Goal: Complete application form

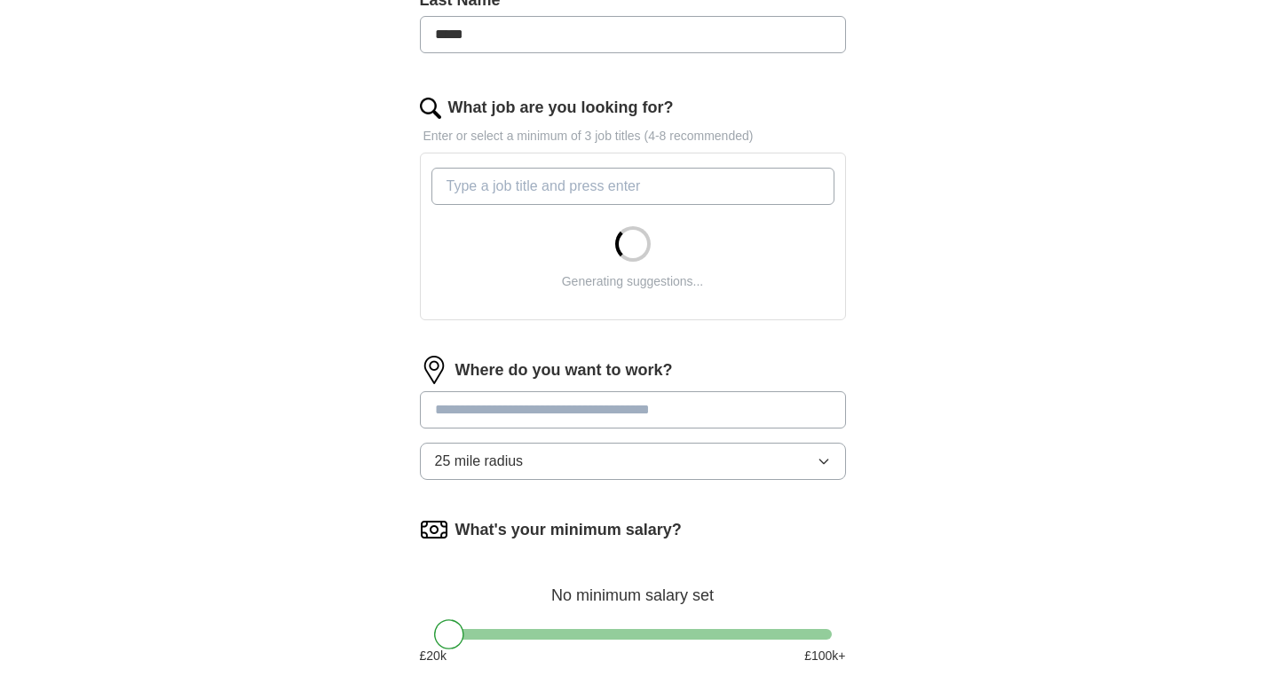
scroll to position [502, 0]
click at [546, 203] on input "What job are you looking for?" at bounding box center [632, 184] width 403 height 37
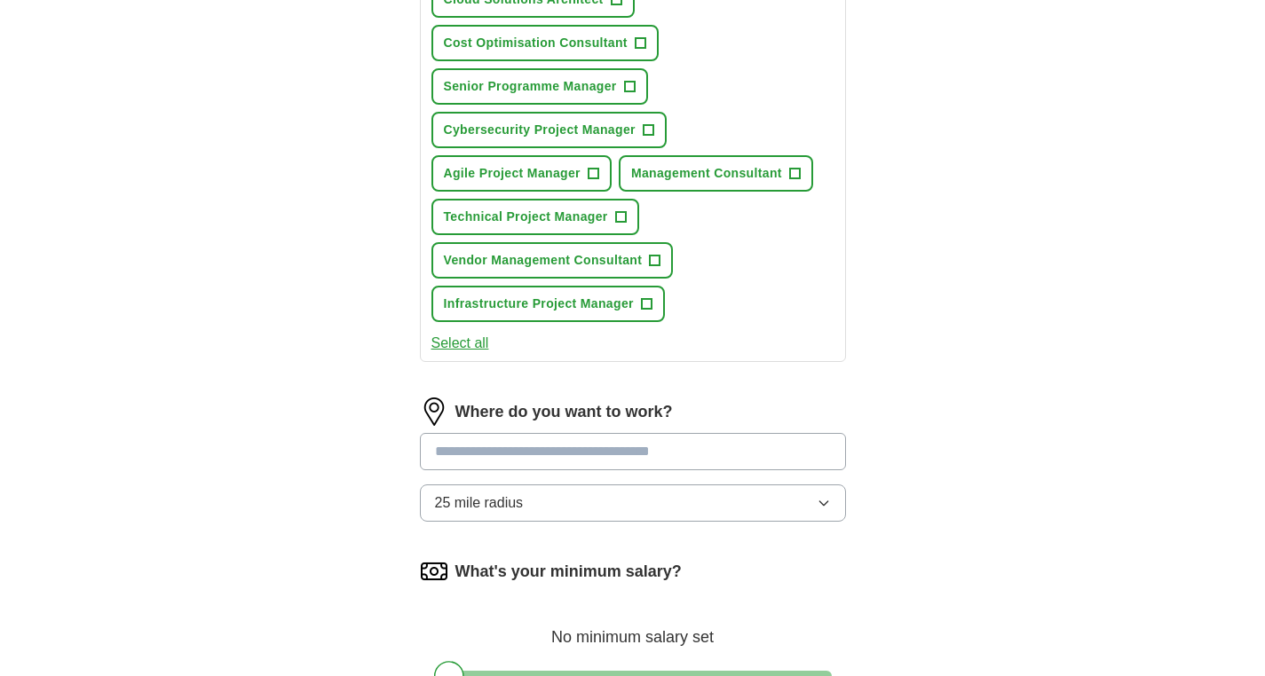
scroll to position [747, 0]
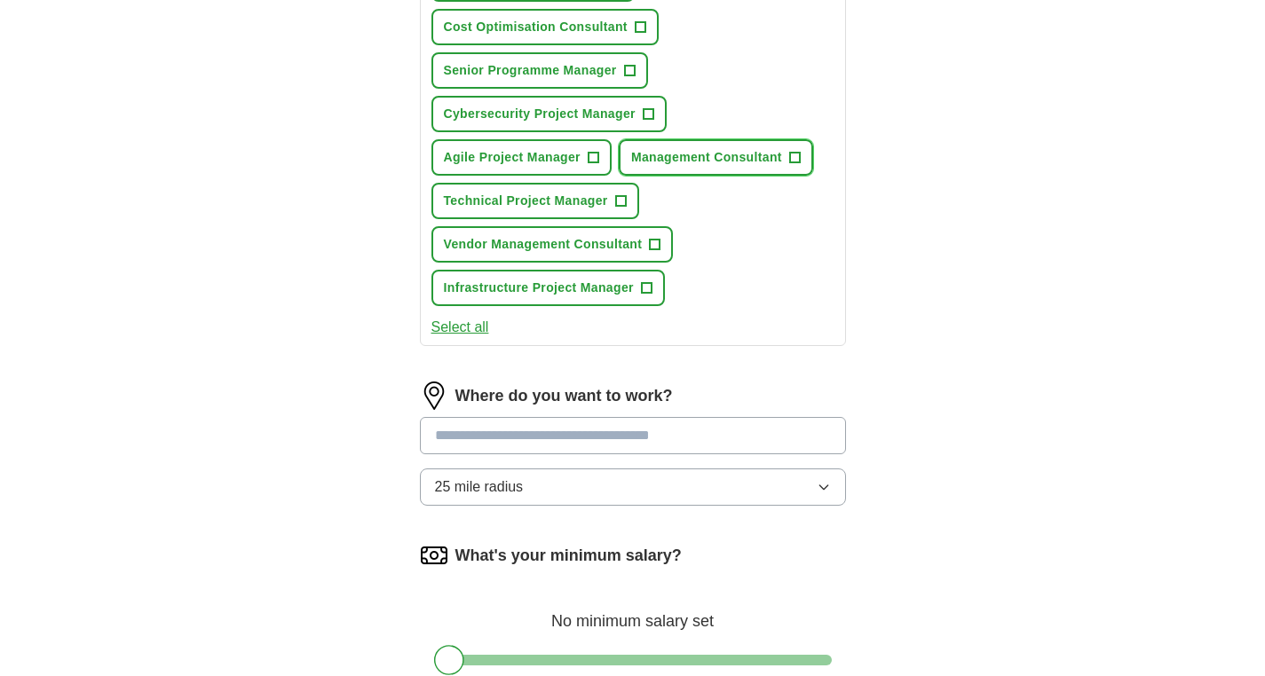
click at [789, 165] on span "+" at bounding box center [794, 158] width 11 height 14
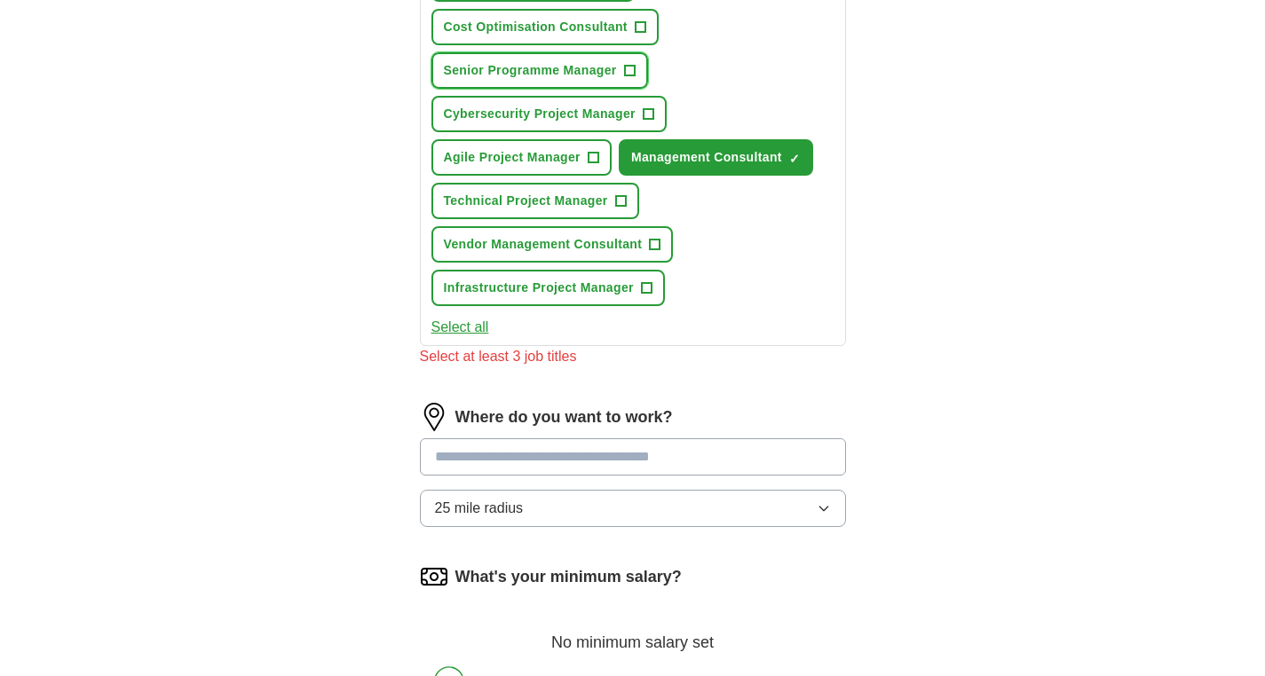
click at [635, 78] on span "+" at bounding box center [629, 71] width 11 height 14
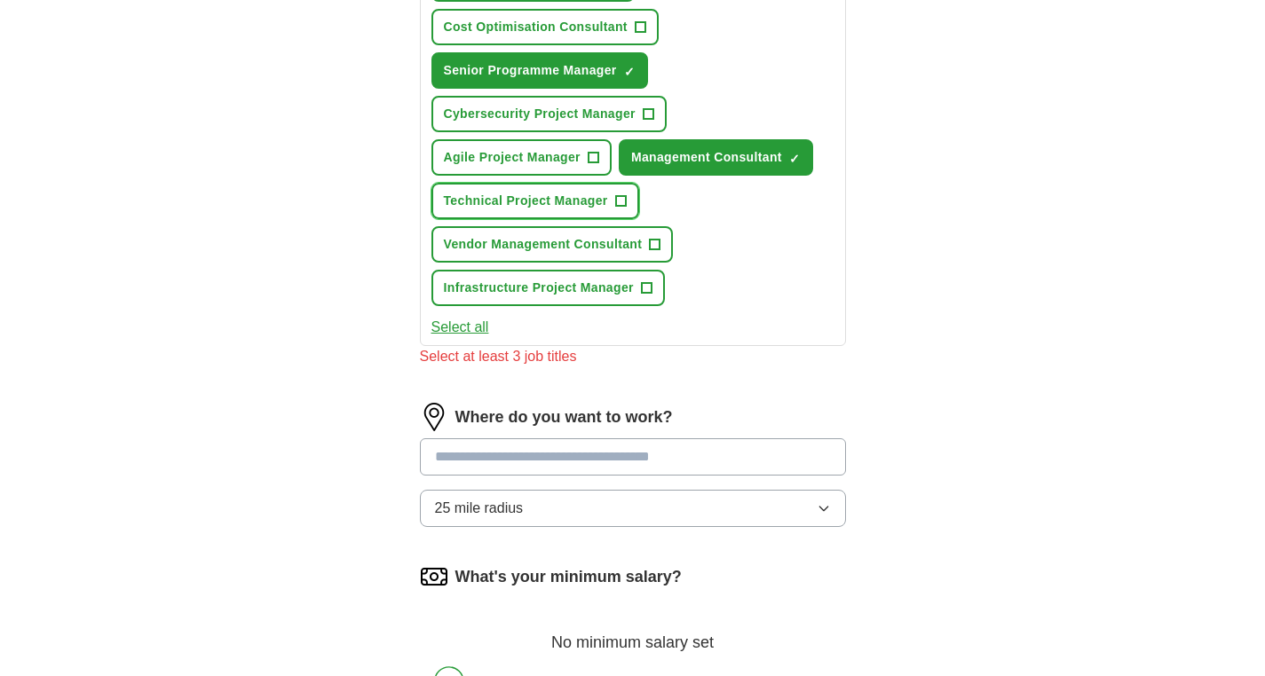
click at [626, 209] on span "+" at bounding box center [620, 201] width 11 height 14
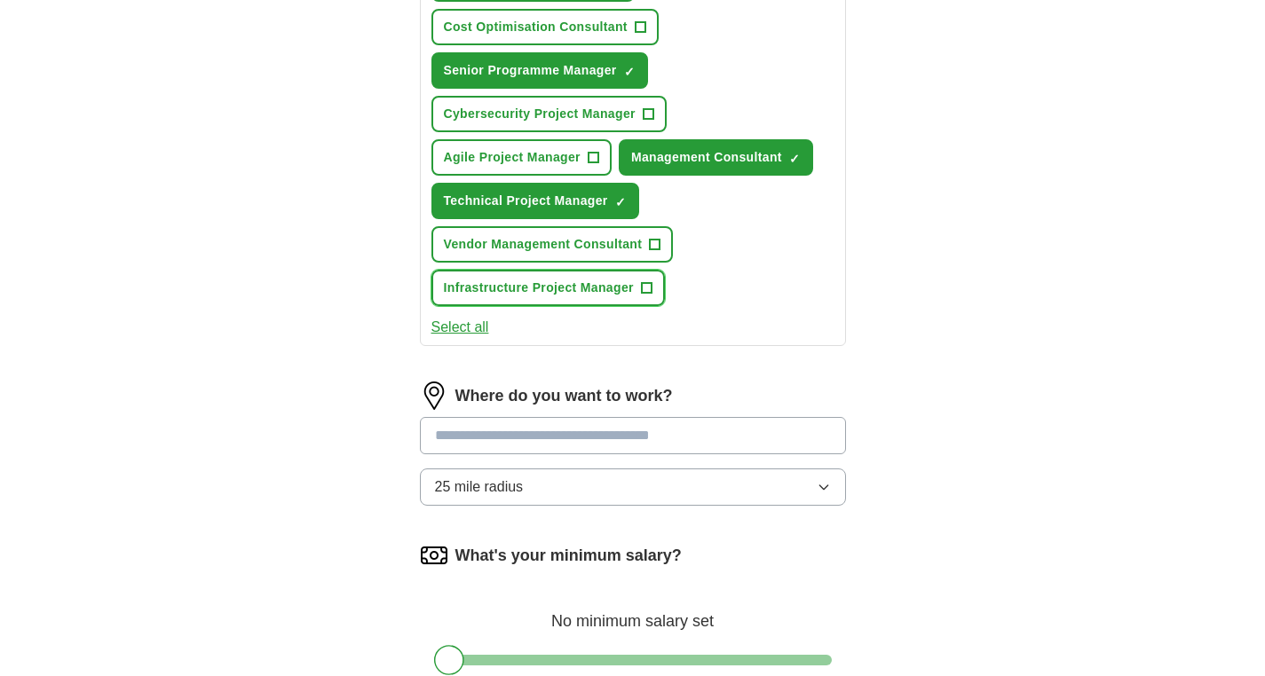
click at [652, 296] on span "+" at bounding box center [646, 288] width 11 height 14
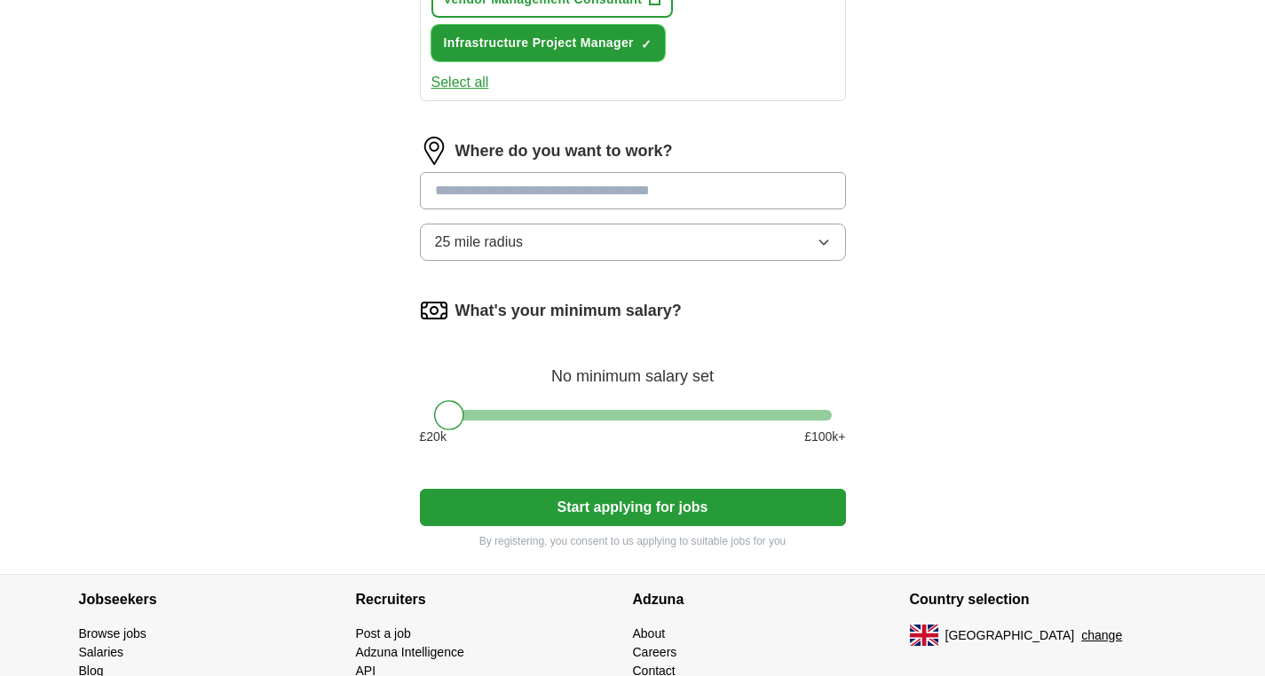
scroll to position [1010, 0]
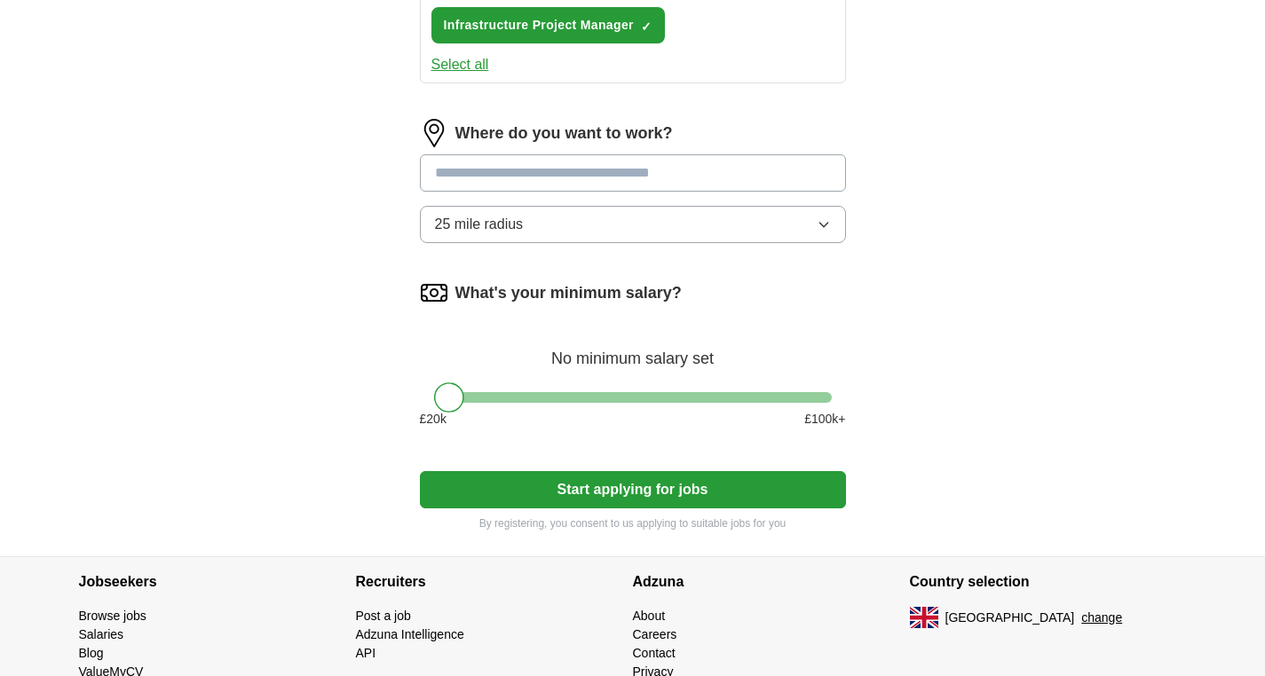
click at [684, 192] on input at bounding box center [633, 172] width 426 height 37
type input "**"
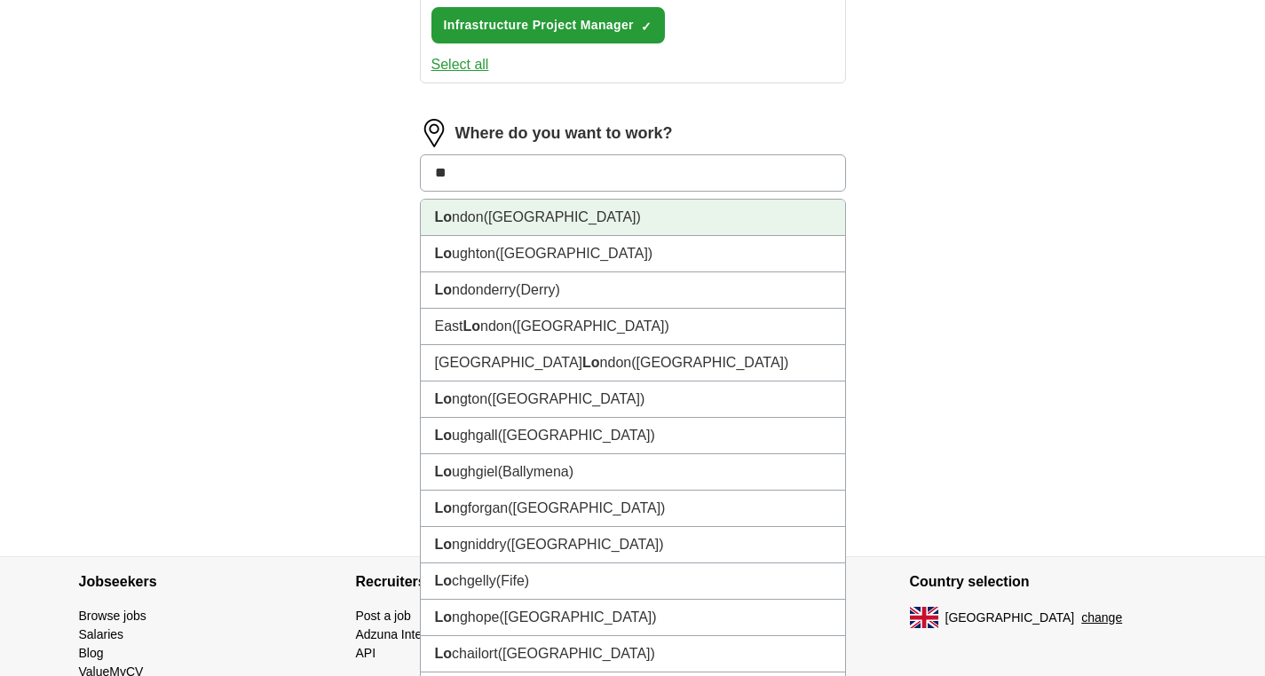
click at [598, 236] on li "Lo ndon ([GEOGRAPHIC_DATA])" at bounding box center [633, 218] width 424 height 36
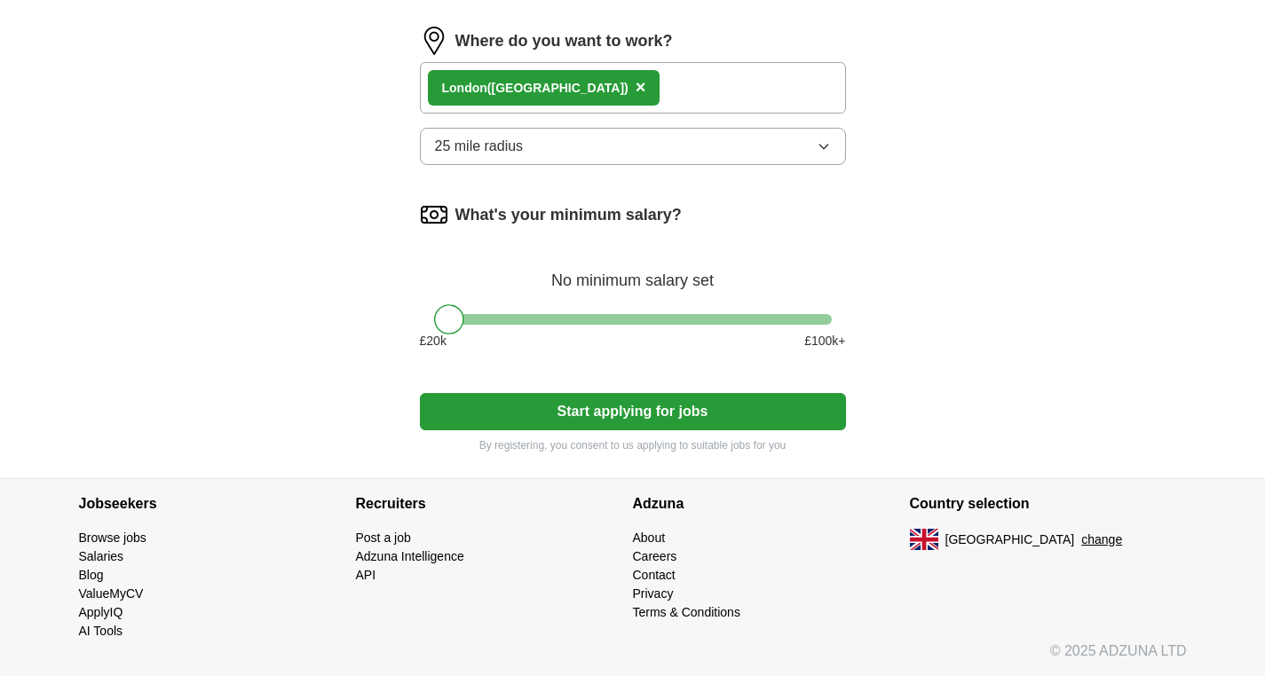
scroll to position [1556, 0]
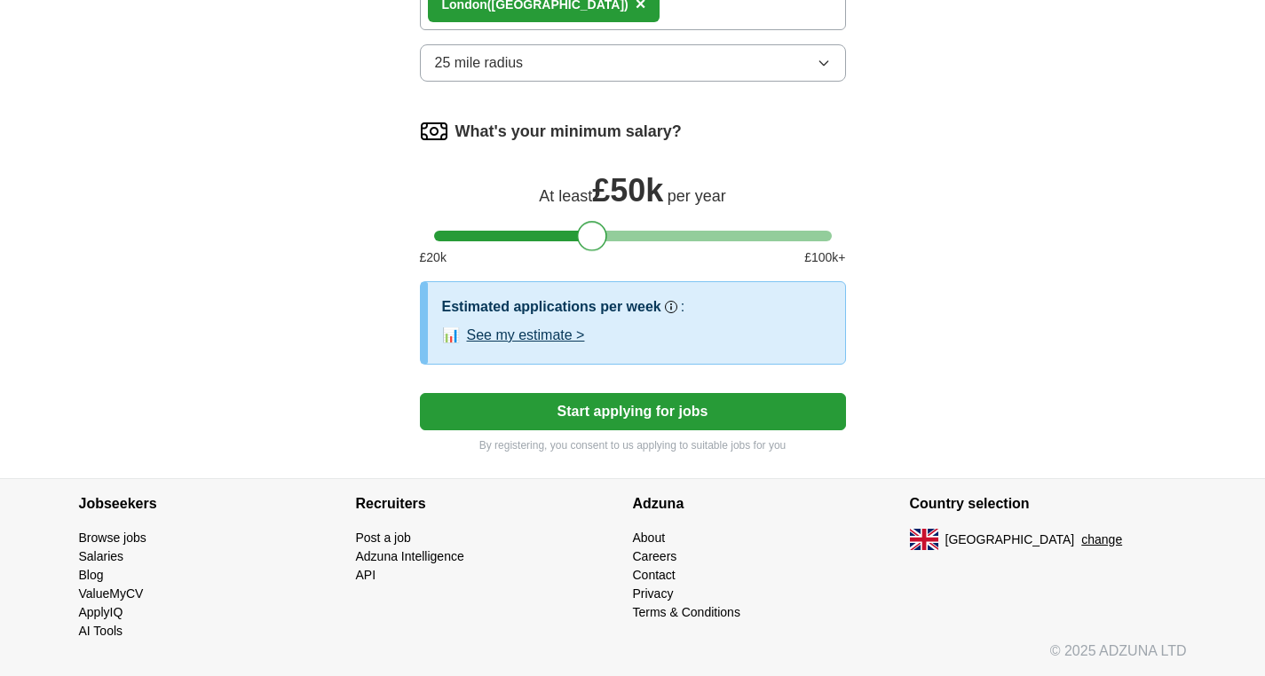
drag, startPoint x: 442, startPoint y: 305, endPoint x: 584, endPoint y: 317, distance: 142.6
click at [584, 251] on div at bounding box center [592, 236] width 30 height 30
click at [623, 431] on button "Start applying for jobs" at bounding box center [633, 411] width 426 height 37
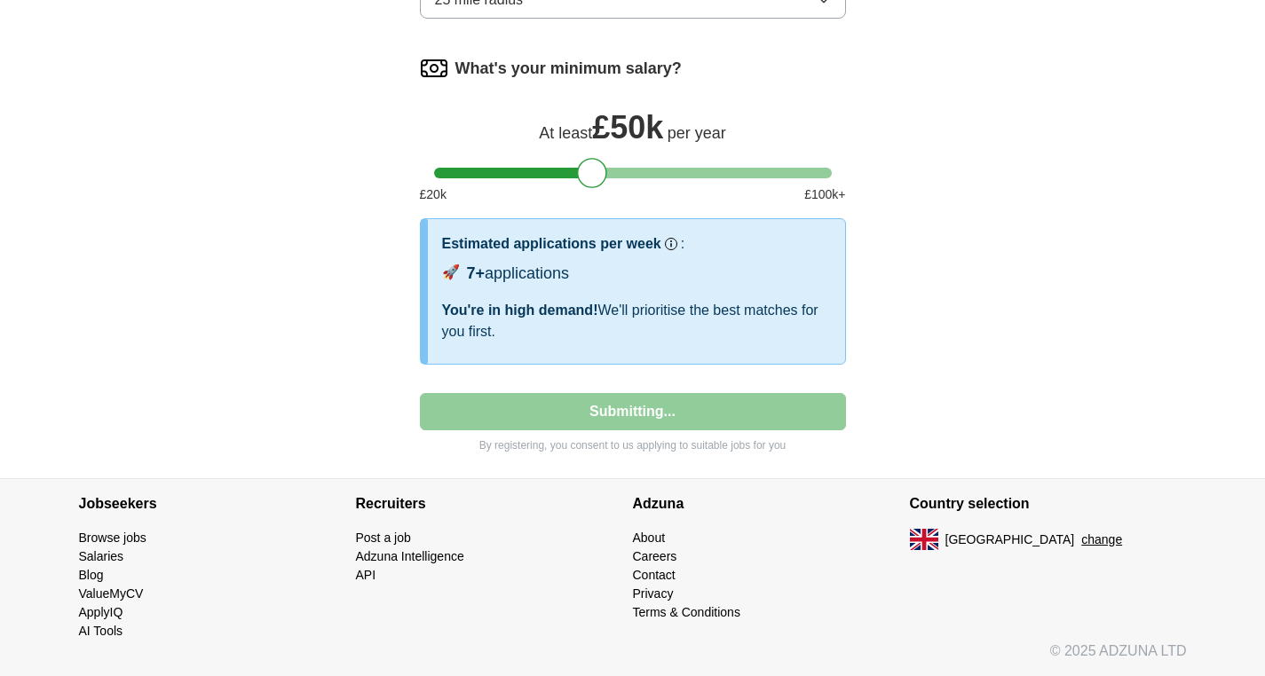
select select "**"
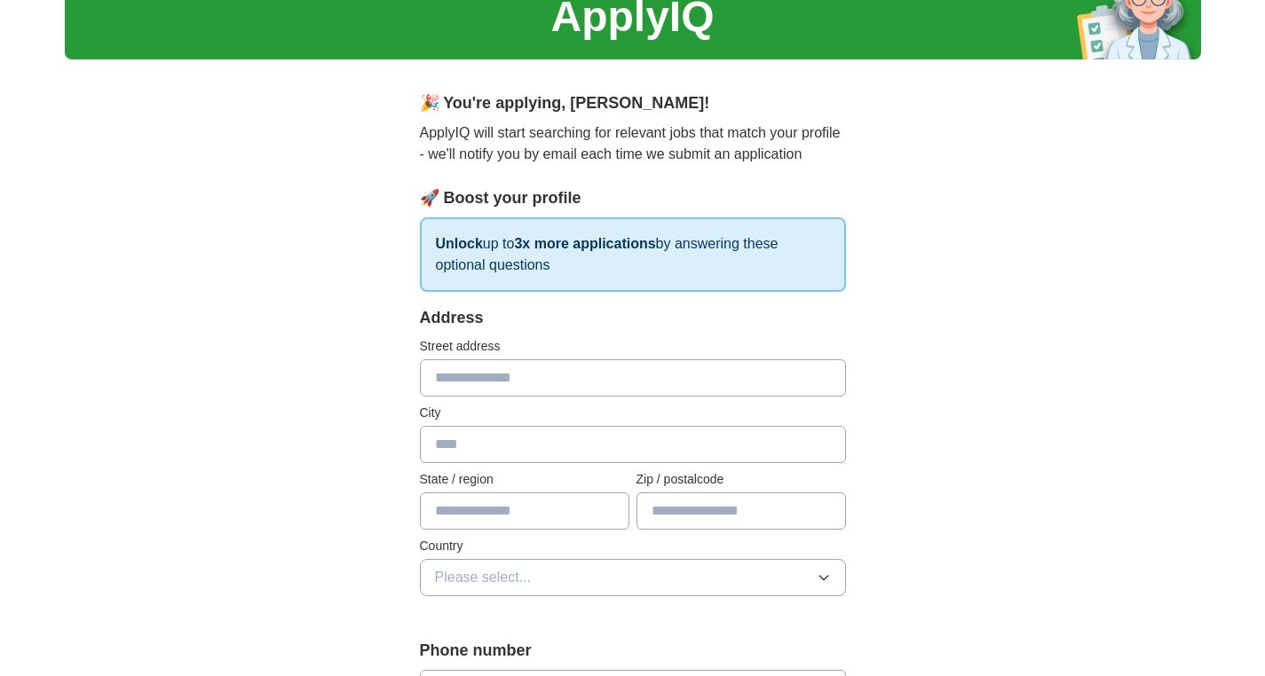
scroll to position [210, 0]
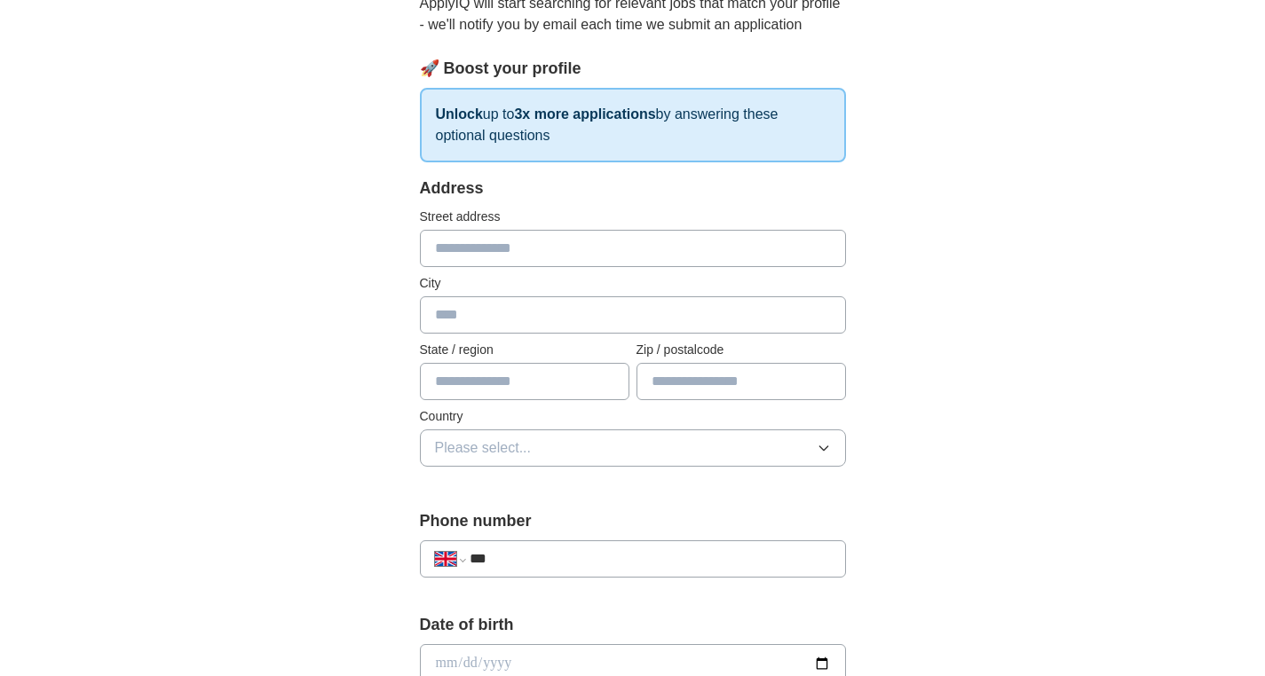
click at [513, 267] on input "text" at bounding box center [633, 248] width 426 height 37
type input "**********"
type input "******"
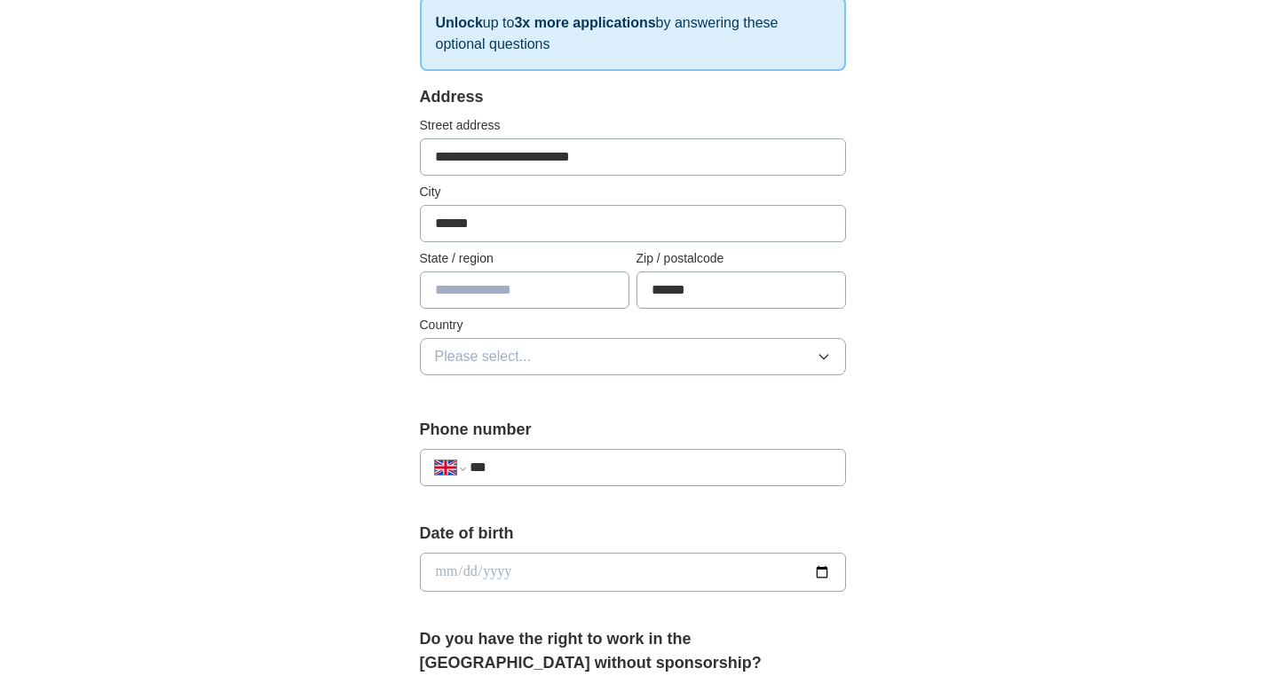
scroll to position [302, 0]
click at [589, 375] on button "Please select..." at bounding box center [633, 355] width 426 height 37
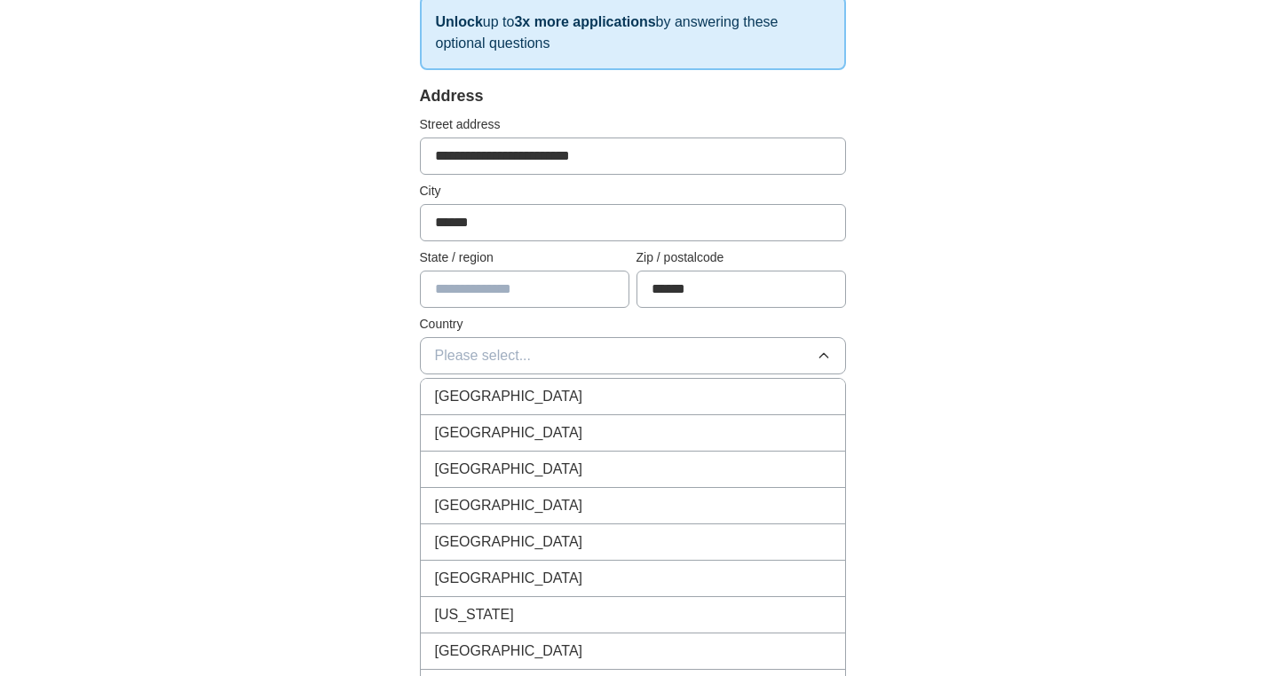
click at [571, 407] on div "[GEOGRAPHIC_DATA]" at bounding box center [633, 396] width 396 height 21
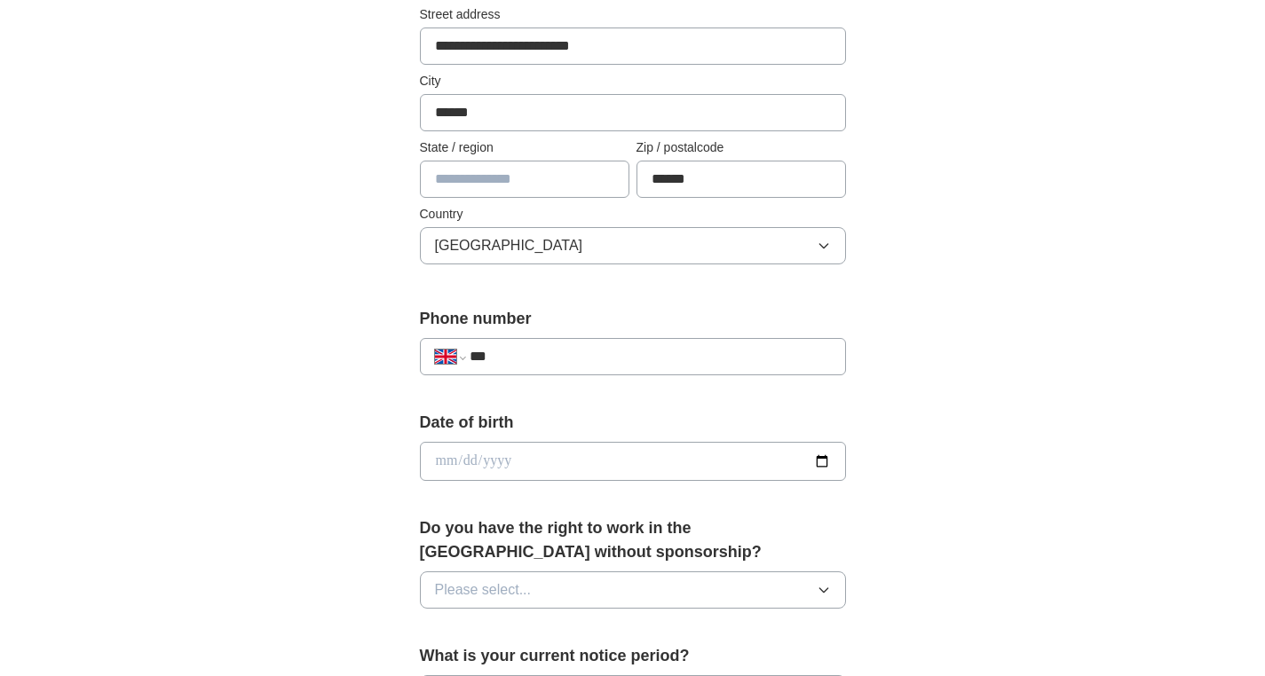
scroll to position [413, 0]
click at [551, 367] on input "***" at bounding box center [650, 355] width 360 height 21
type input "**********"
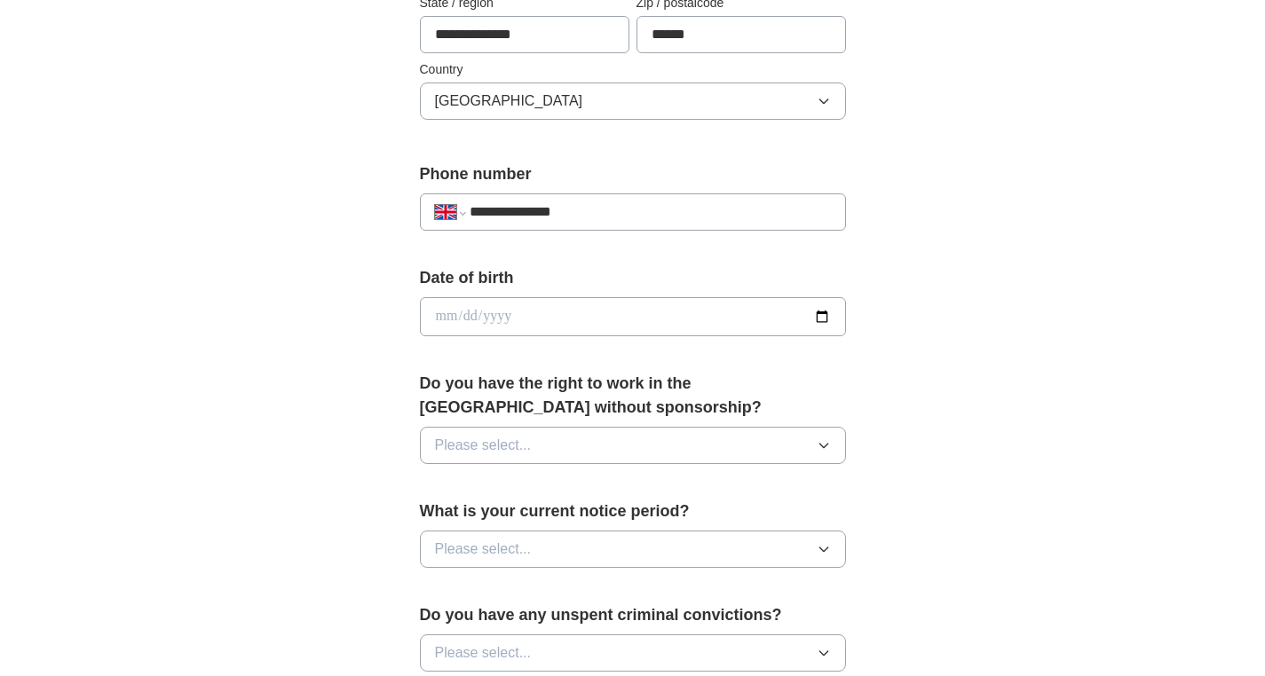
scroll to position [646, 0]
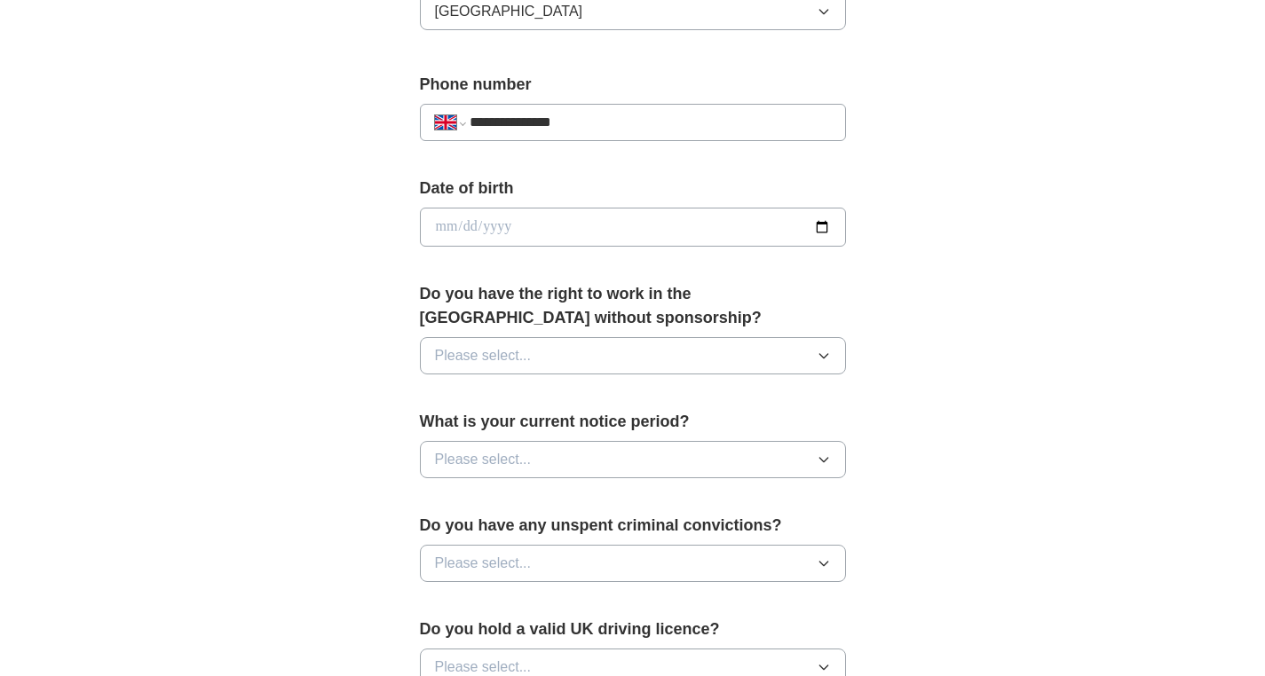
click at [811, 247] on input "date" at bounding box center [633, 227] width 426 height 39
type input "**********"
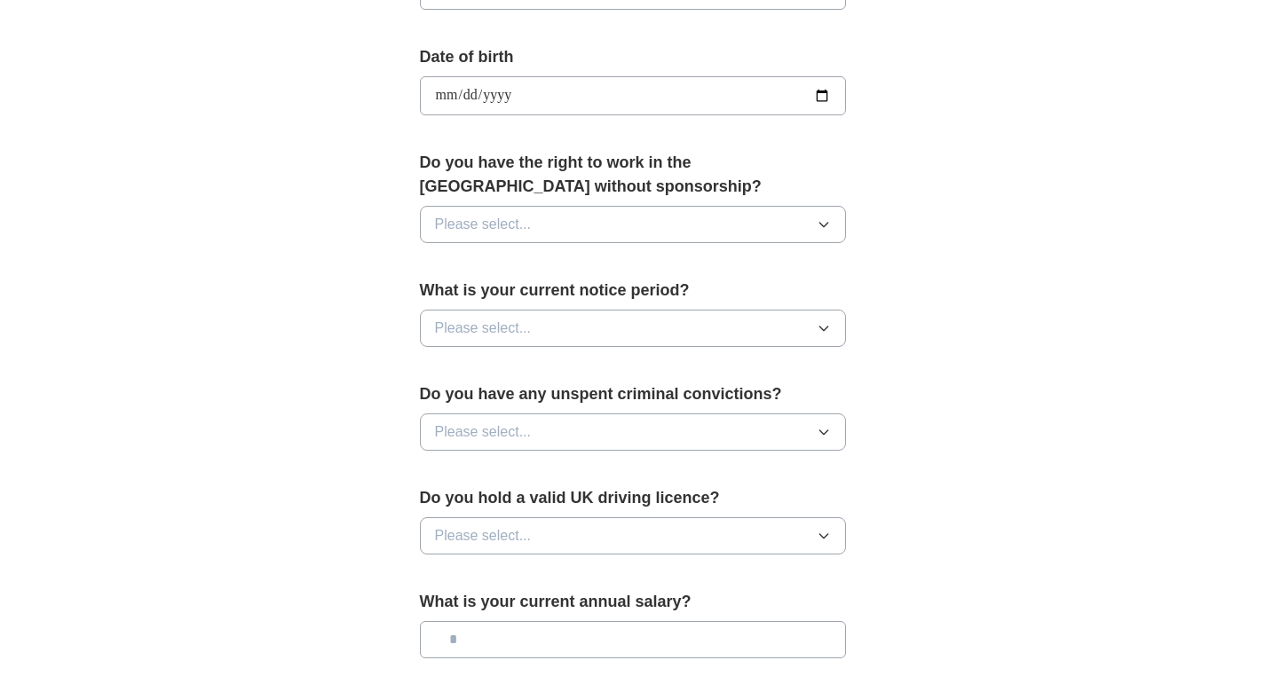
scroll to position [786, 0]
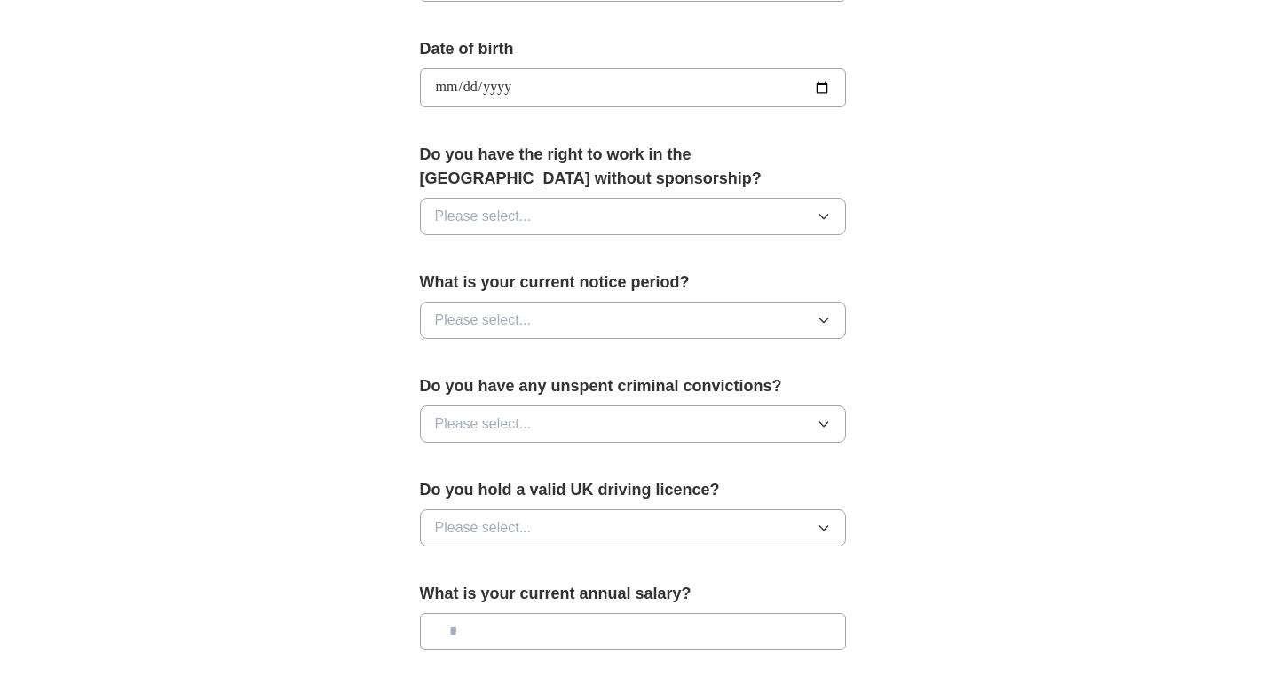
click at [570, 235] on button "Please select..." at bounding box center [633, 216] width 426 height 37
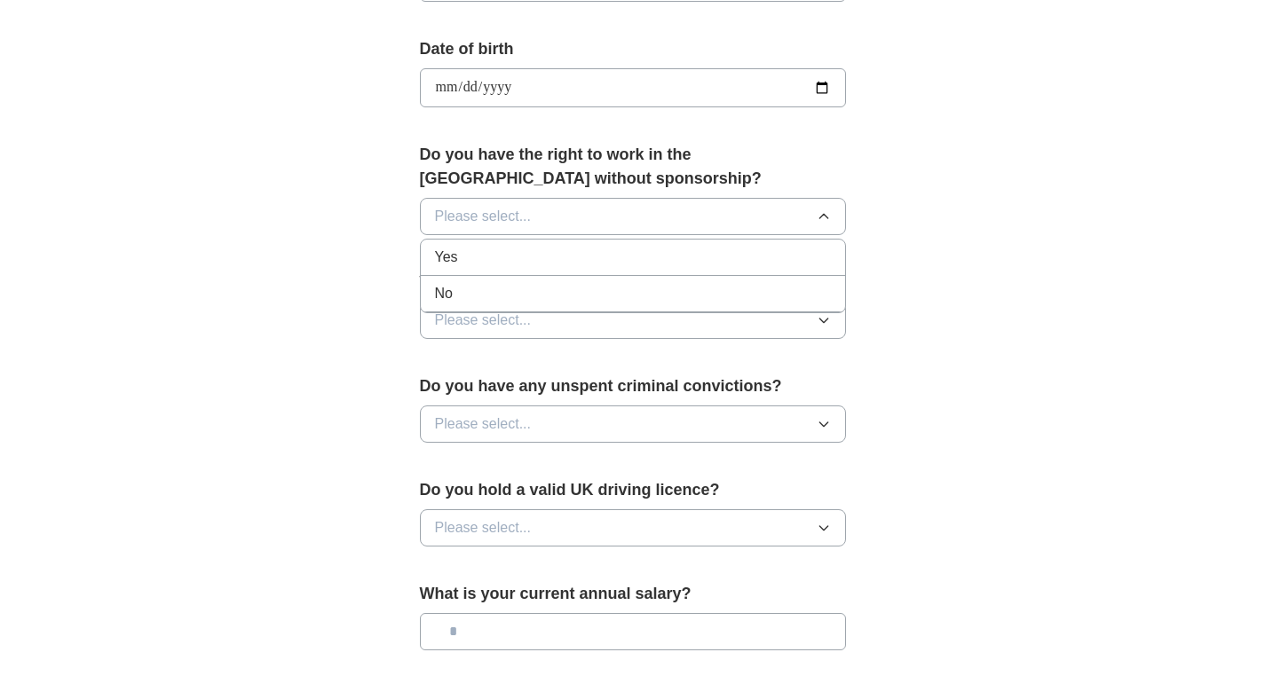
click at [550, 276] on li "Yes" at bounding box center [633, 258] width 424 height 36
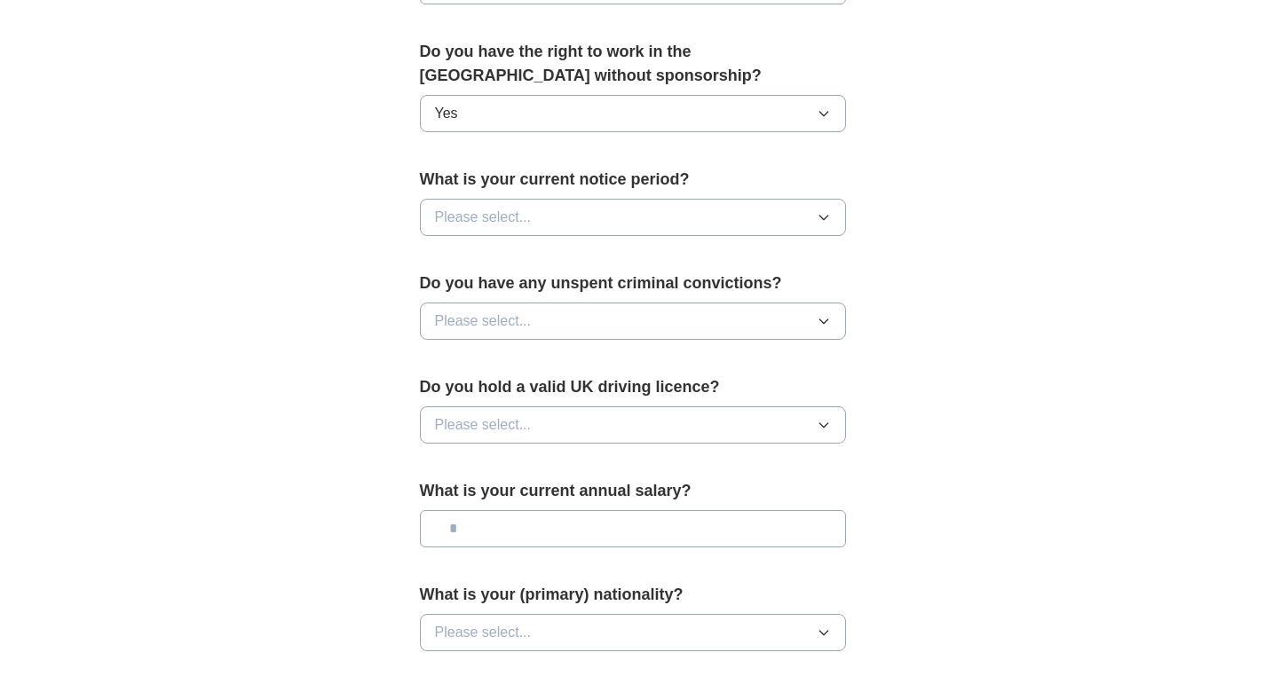
scroll to position [890, 0]
click at [532, 226] on span "Please select..." at bounding box center [483, 215] width 97 height 21
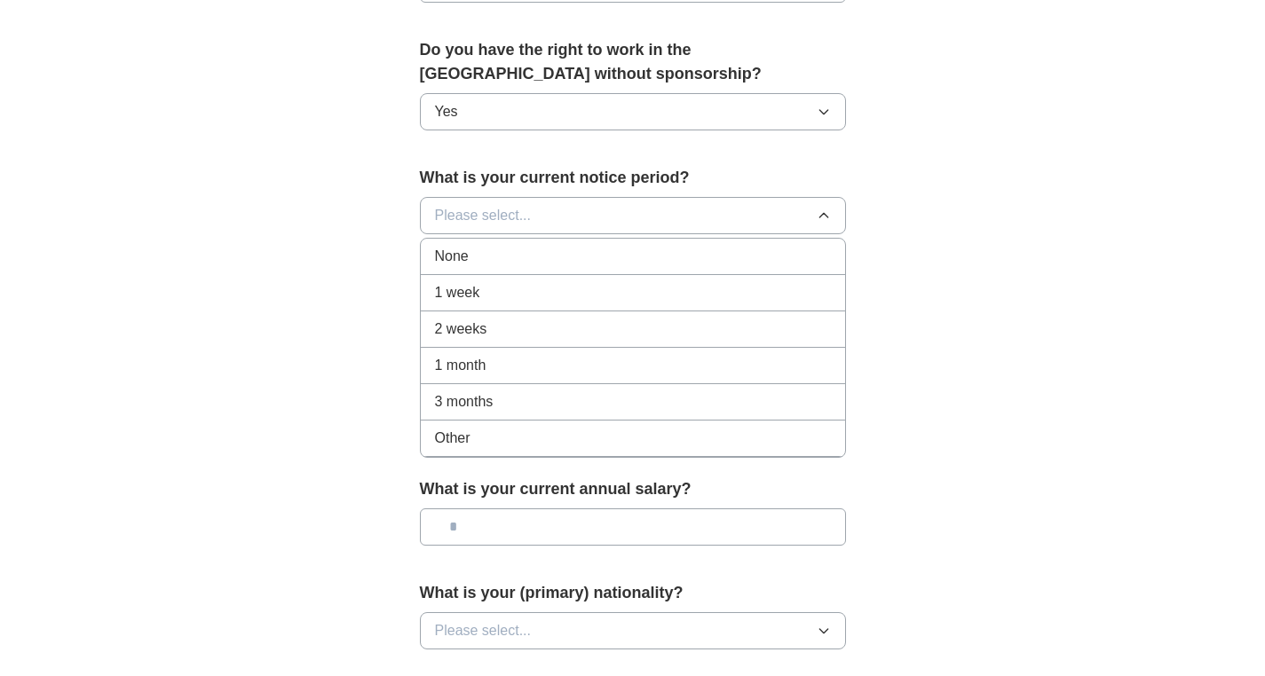
click at [533, 267] on div "None" at bounding box center [633, 256] width 396 height 21
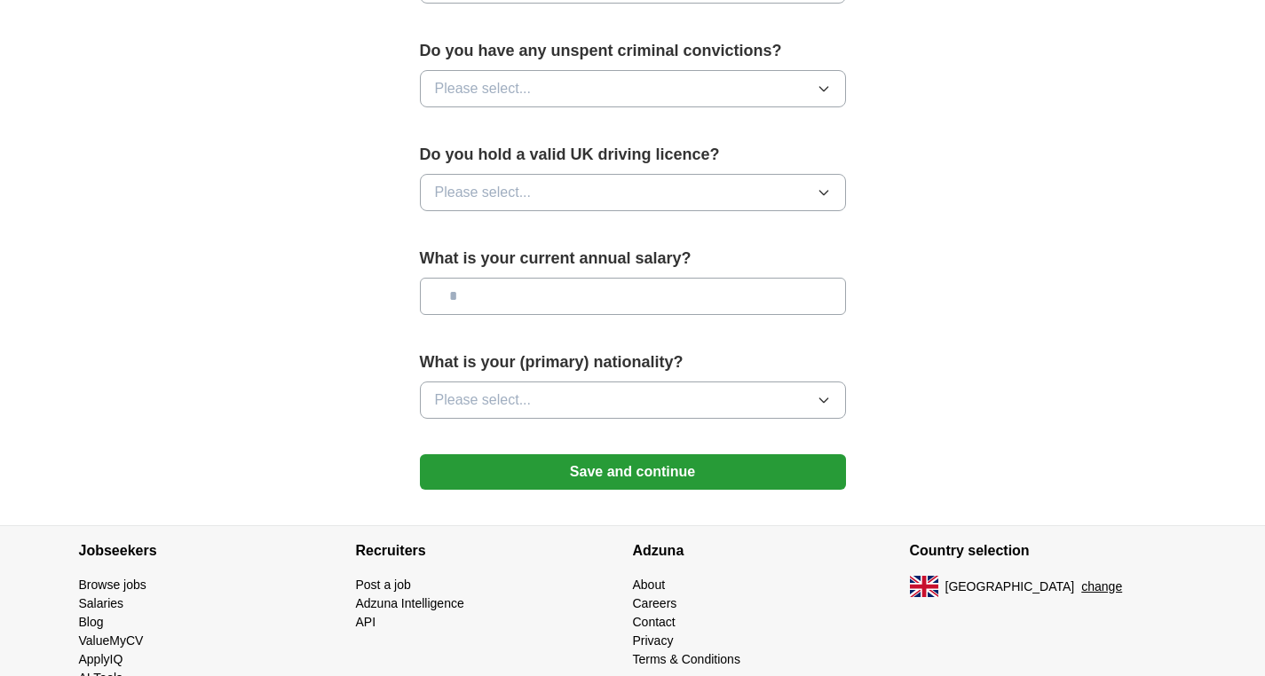
scroll to position [1122, 0]
click at [532, 99] on span "Please select..." at bounding box center [483, 87] width 97 height 21
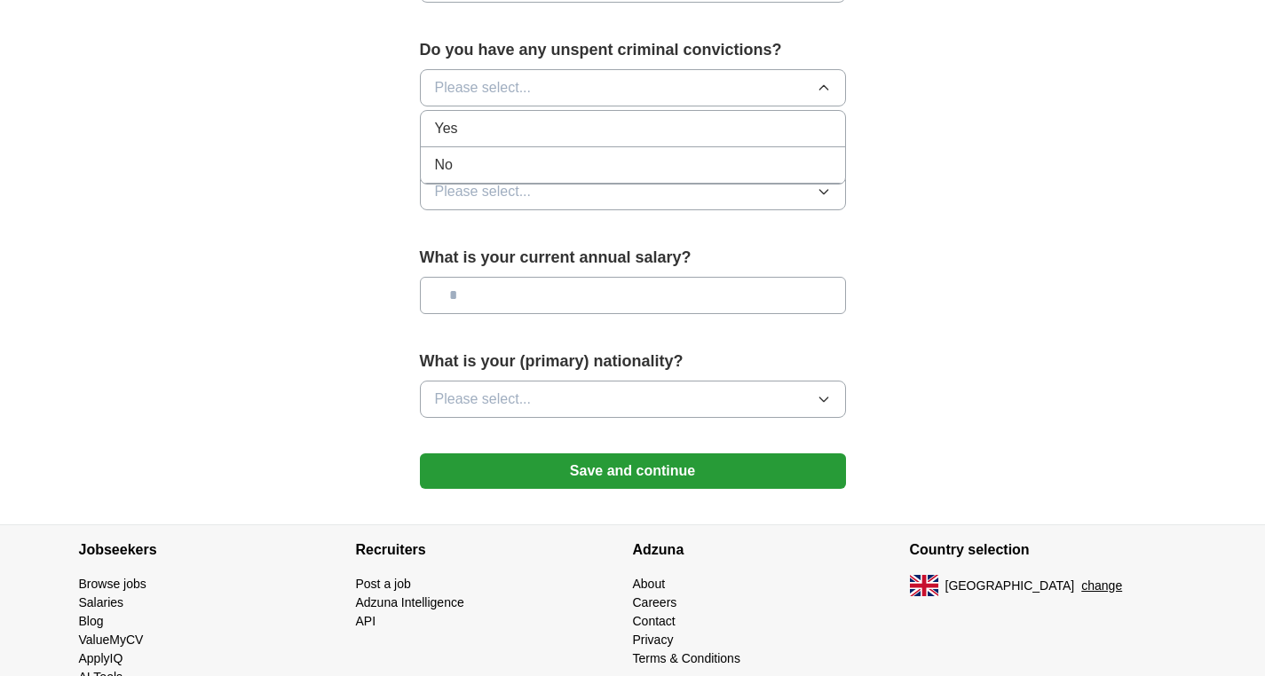
click at [503, 176] on div "No" at bounding box center [633, 164] width 396 height 21
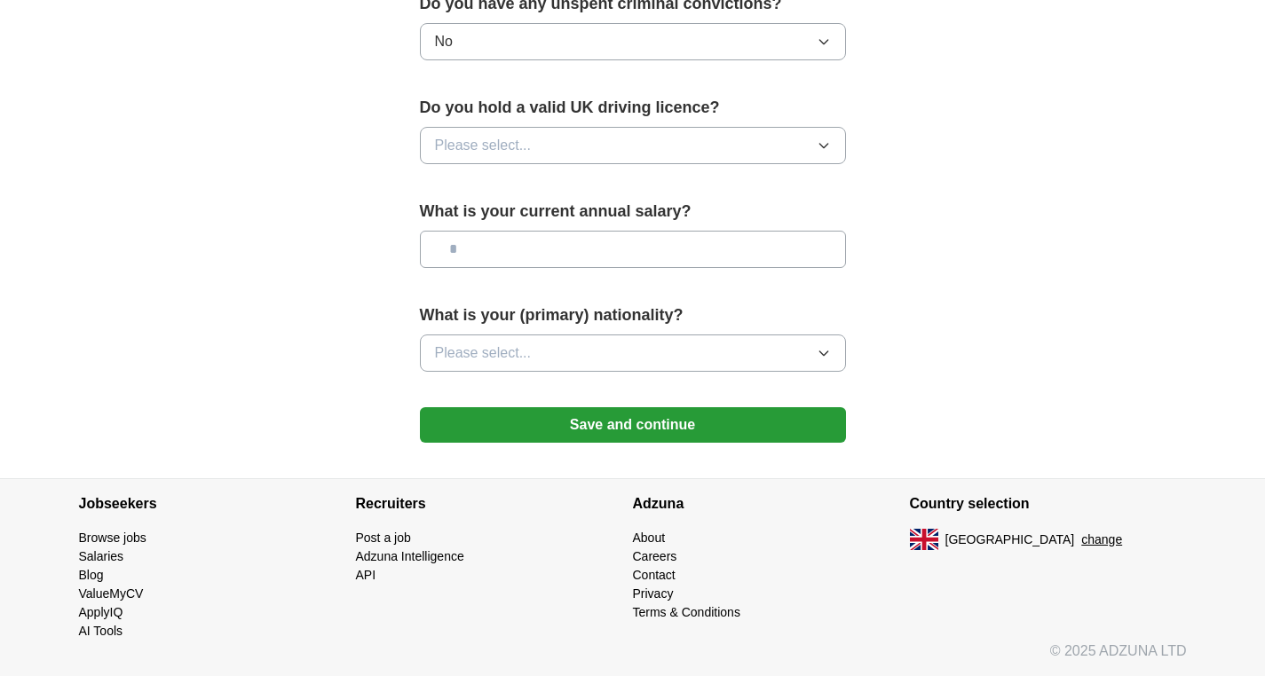
scroll to position [1264, 0]
click at [571, 164] on button "Please select..." at bounding box center [633, 145] width 426 height 37
click at [538, 197] on div "Yes" at bounding box center [633, 186] width 396 height 21
click at [540, 268] on input "text" at bounding box center [633, 249] width 426 height 37
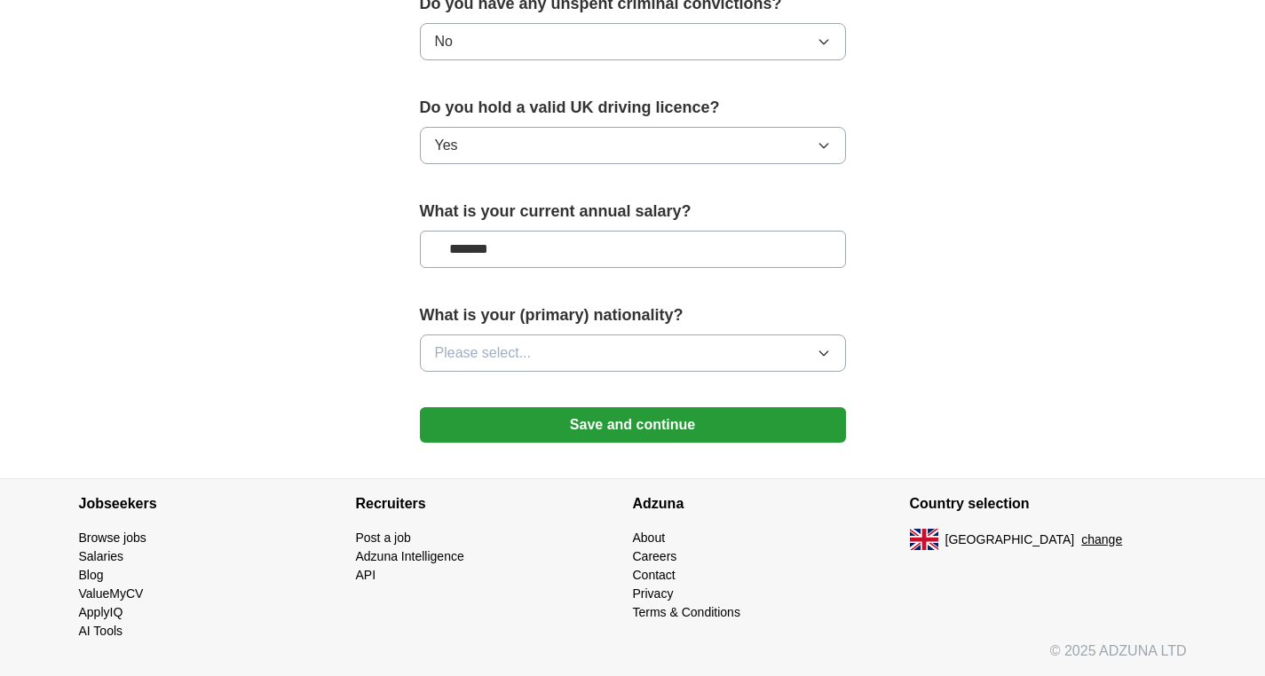
type input "*******"
click at [532, 364] on span "Please select..." at bounding box center [483, 353] width 97 height 21
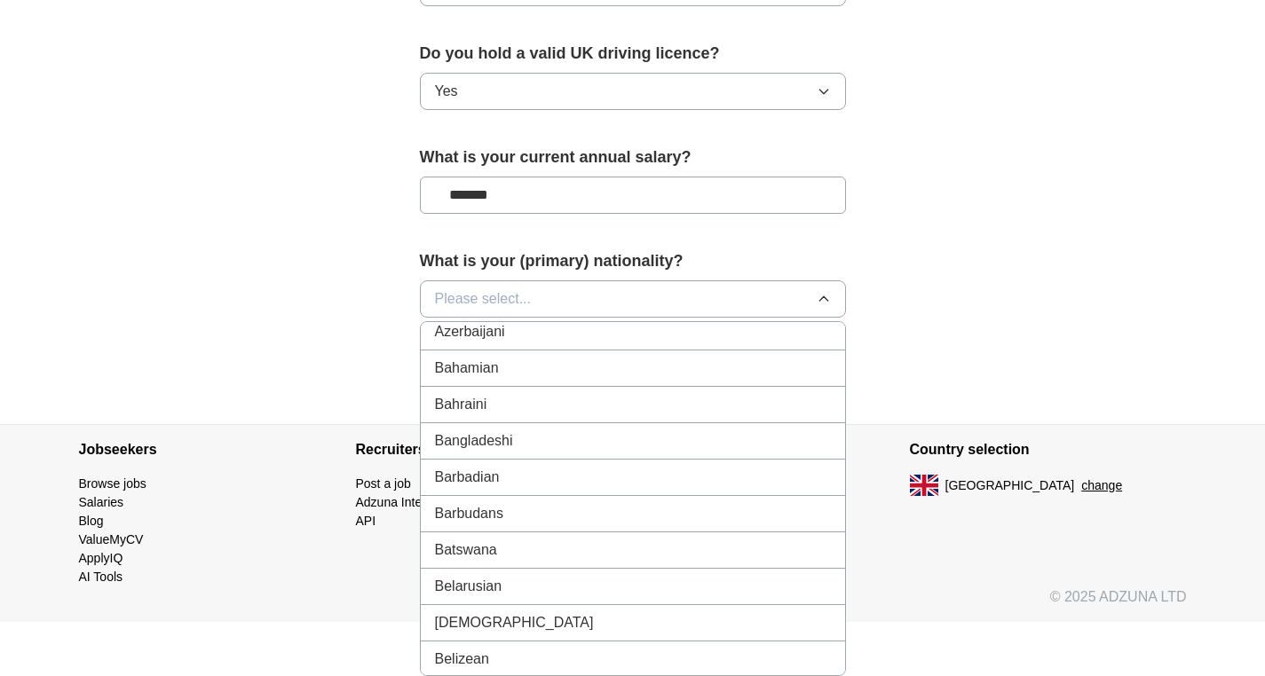
scroll to position [443, 0]
click at [534, 272] on div "Australian" at bounding box center [633, 260] width 396 height 21
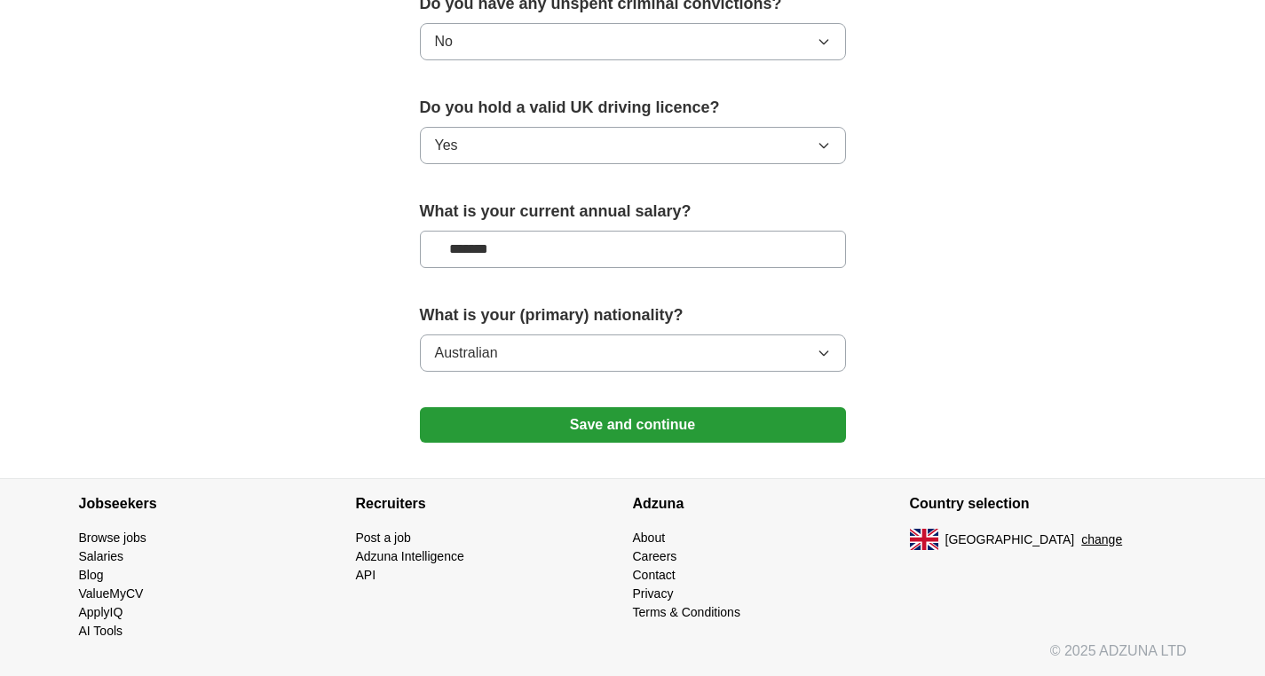
click at [577, 443] on button "Save and continue" at bounding box center [633, 425] width 426 height 36
